Goal: Task Accomplishment & Management: Complete application form

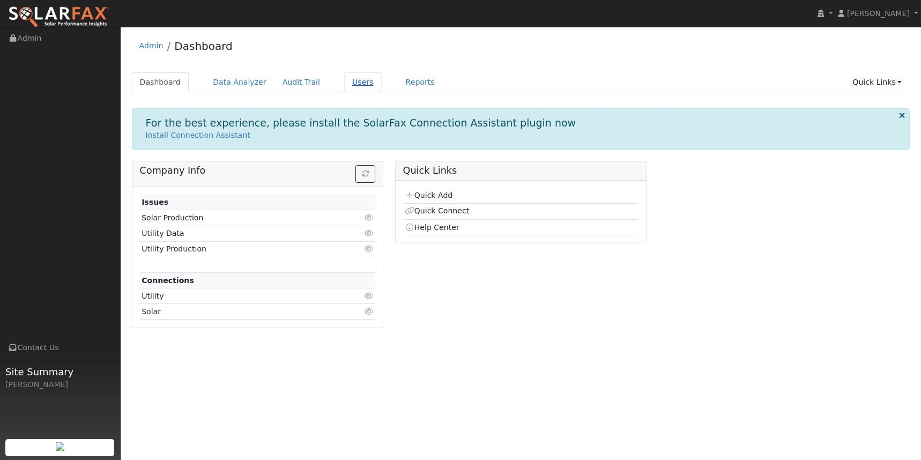
click at [353, 79] on link "Users" at bounding box center [363, 82] width 38 height 20
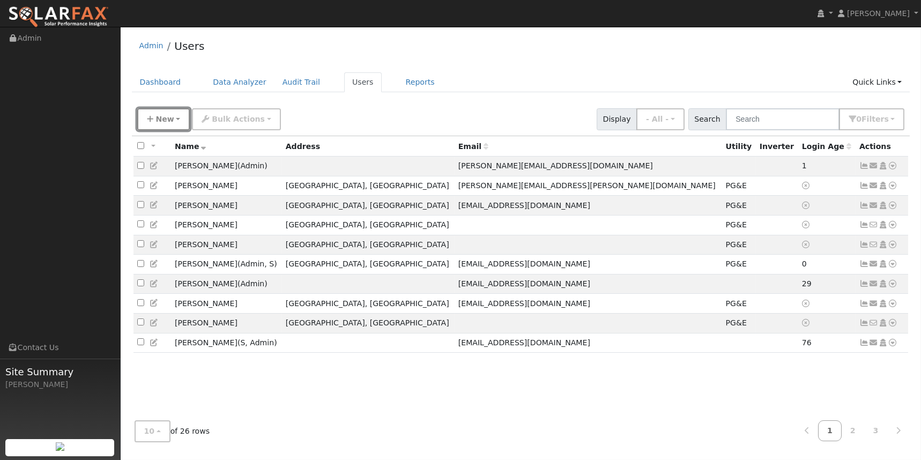
click at [156, 117] on span "New" at bounding box center [165, 119] width 18 height 9
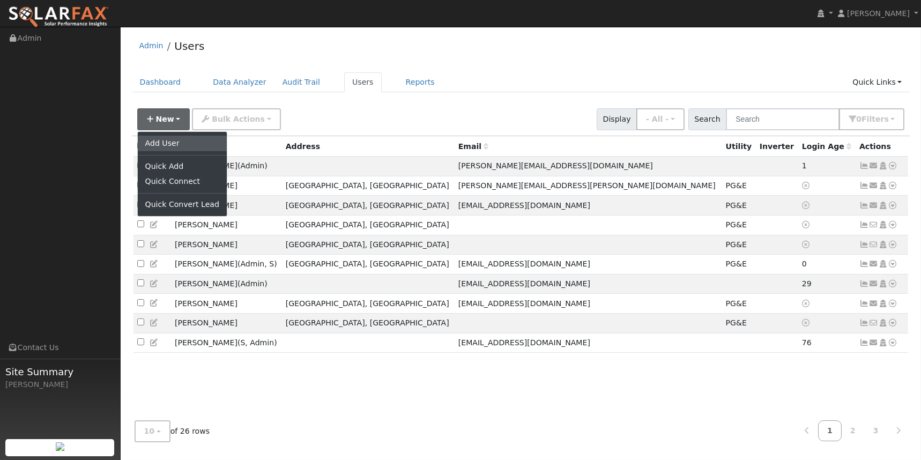
click at [159, 140] on link "Add User" at bounding box center [182, 143] width 89 height 15
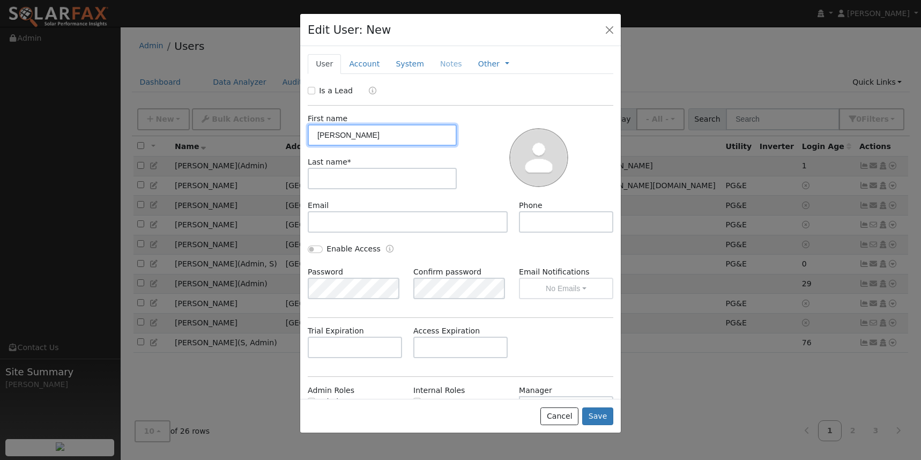
type input "Michael"
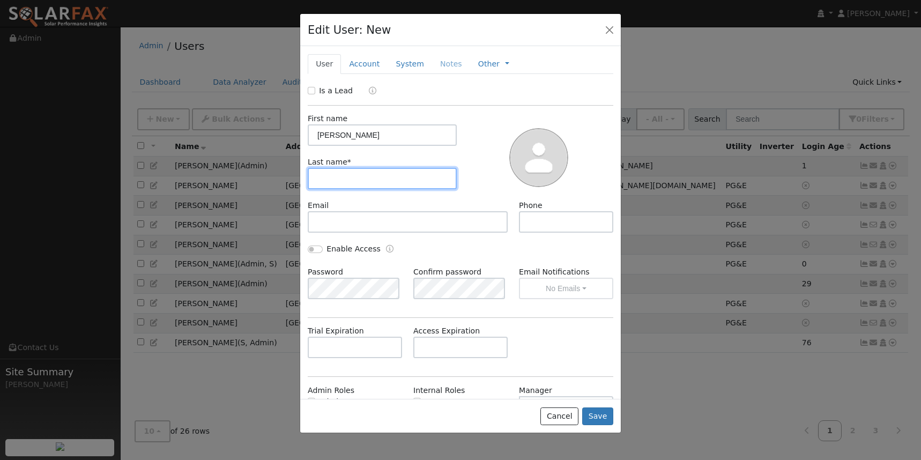
click at [367, 175] on input "text" at bounding box center [382, 178] width 149 height 21
type input "Alarcon"
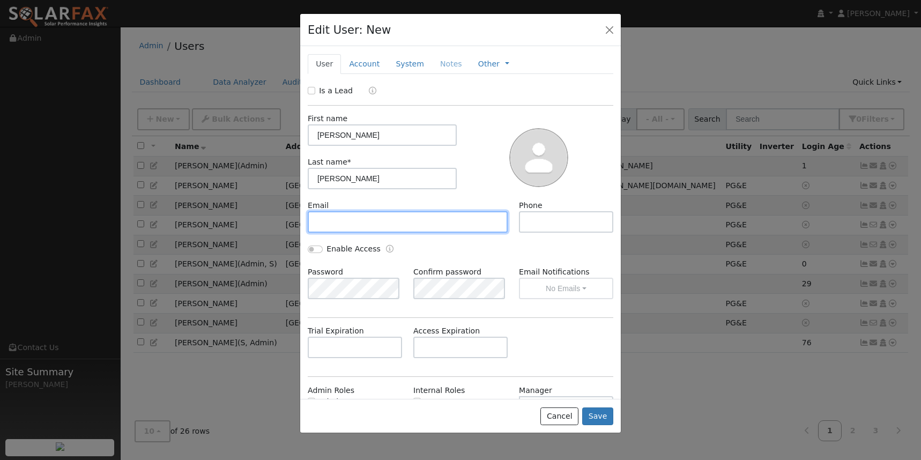
click at [416, 230] on input "text" at bounding box center [408, 221] width 200 height 21
paste input "malarcon18@msn.com"
type input "malarcon18@msn.com"
